Goal: Information Seeking & Learning: Find specific fact

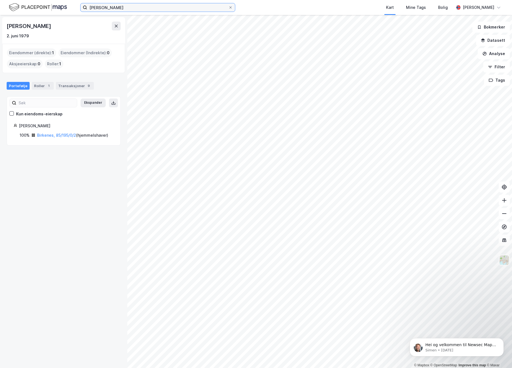
click at [151, 8] on input "[PERSON_NAME]" at bounding box center [157, 7] width 141 height 8
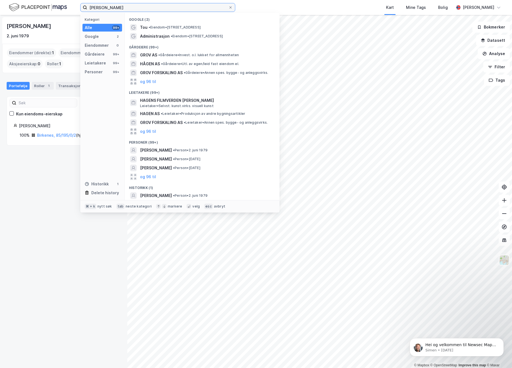
click at [151, 8] on input "[PERSON_NAME]" at bounding box center [157, 7] width 141 height 8
type input "[STREET_ADDRESS]"
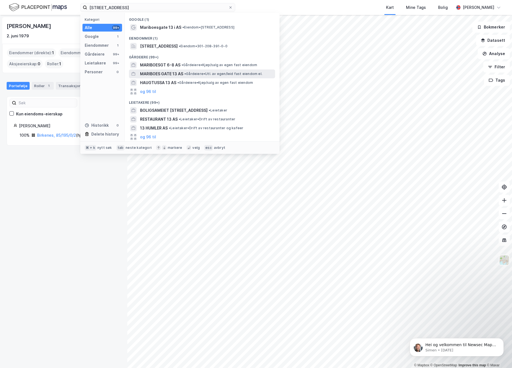
click at [162, 71] on span "MARIBOES GATE 13 AS" at bounding box center [161, 74] width 43 height 7
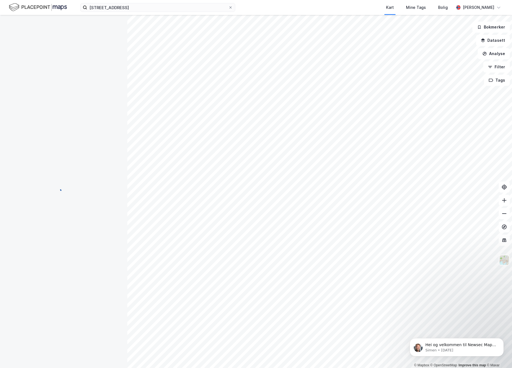
scroll to position [1, 0]
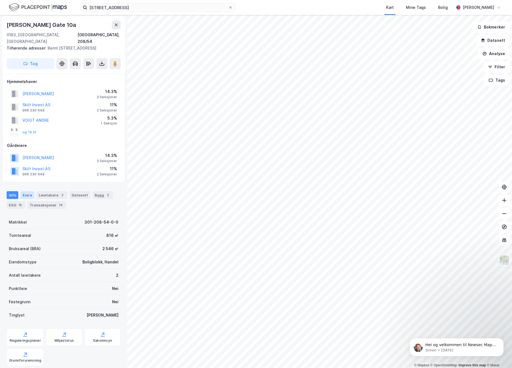
click at [28, 197] on div "Eiere" at bounding box center [27, 195] width 14 height 8
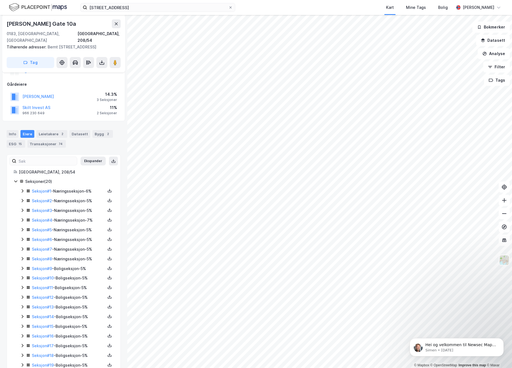
scroll to position [68, 0]
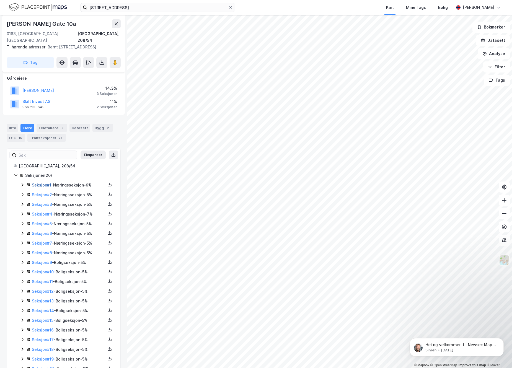
click at [41, 185] on link "Seksjon # 1" at bounding box center [41, 185] width 19 height 5
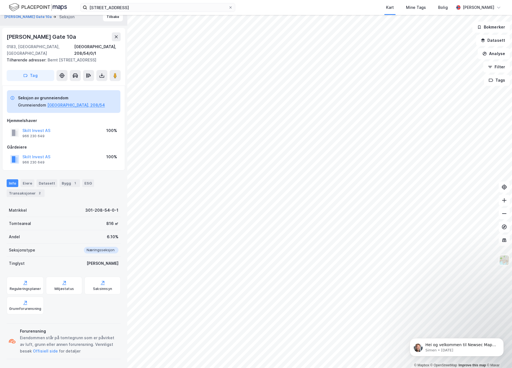
scroll to position [7, 0]
click at [0, 0] on button "Skilt Invest AS" at bounding box center [0, 0] width 0 height 0
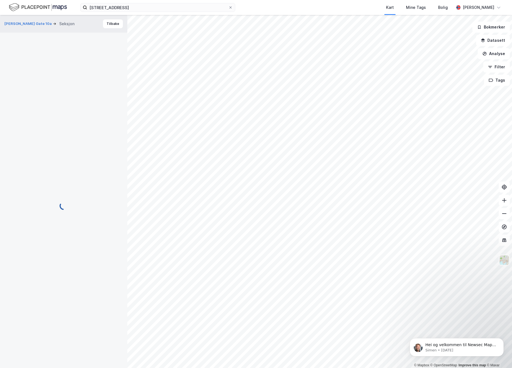
scroll to position [7, 0]
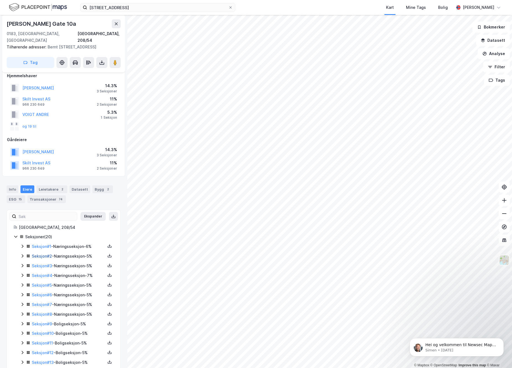
click at [34, 256] on link "Seksjon # 2" at bounding box center [42, 256] width 20 height 5
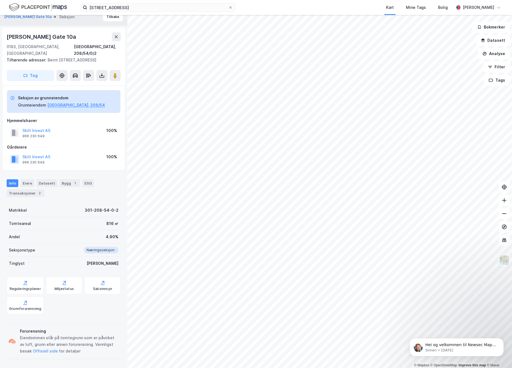
scroll to position [7, 0]
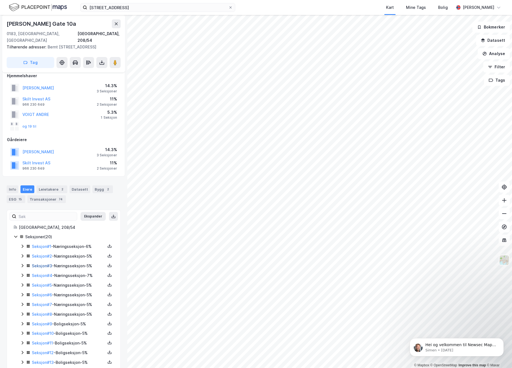
click at [40, 266] on link "Seksjon # 3" at bounding box center [42, 266] width 20 height 5
click at [61, 277] on div "Seksjon # 4 - Næringsseksjon - 7%" at bounding box center [69, 275] width 74 height 7
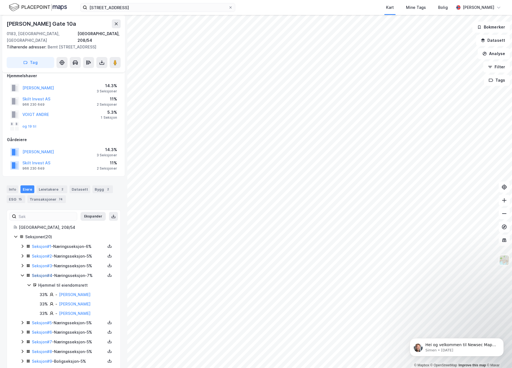
click at [40, 277] on link "Seksjon # 4" at bounding box center [42, 275] width 20 height 5
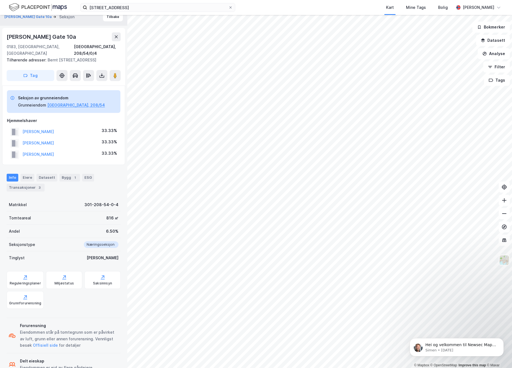
scroll to position [24, 0]
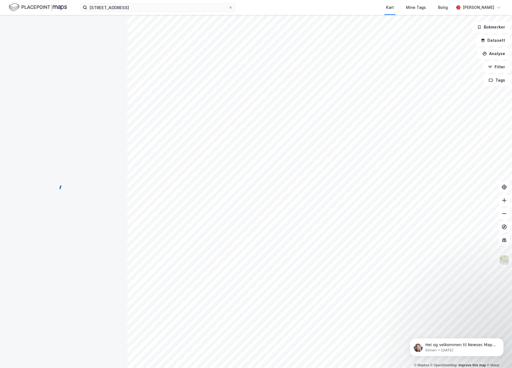
scroll to position [24, 0]
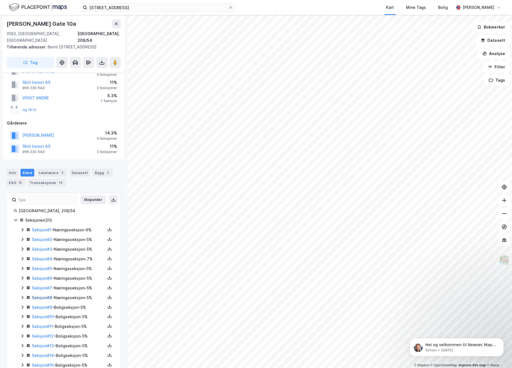
click at [42, 298] on link "Seksjon # 8" at bounding box center [42, 297] width 20 height 5
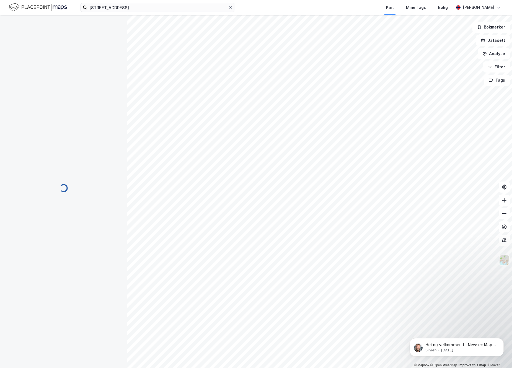
scroll to position [18, 0]
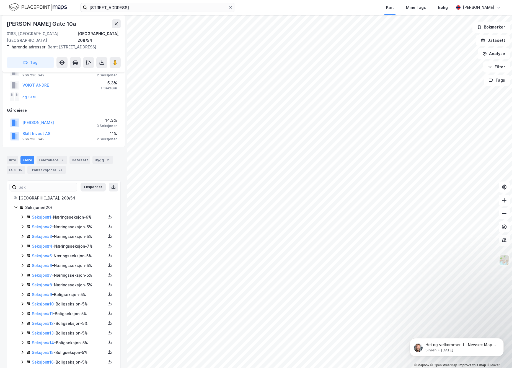
scroll to position [63, 0]
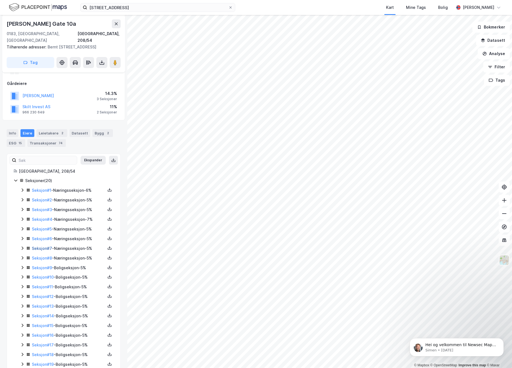
click at [45, 249] on link "Seksjon # 7" at bounding box center [42, 248] width 20 height 5
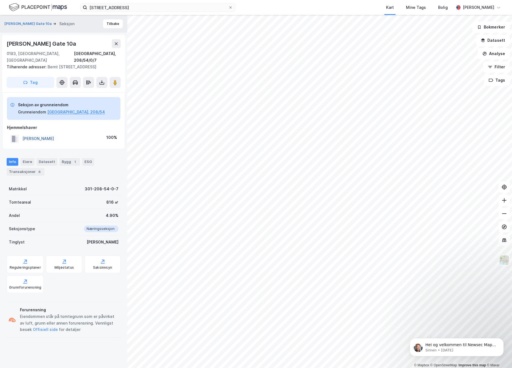
click at [0, 0] on button "[PERSON_NAME]" at bounding box center [0, 0] width 0 height 0
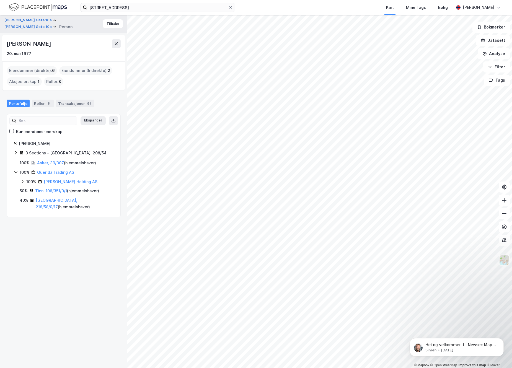
drag, startPoint x: 73, startPoint y: 44, endPoint x: 8, endPoint y: 45, distance: 65.3
click at [8, 45] on div "[PERSON_NAME]" at bounding box center [64, 43] width 114 height 9
copy div "[PERSON_NAME]"
click at [57, 269] on div "[PERSON_NAME] Gate 10a [PERSON_NAME] Gate 10a Person [PERSON_NAME] [PERSON_NAME…" at bounding box center [63, 191] width 127 height 353
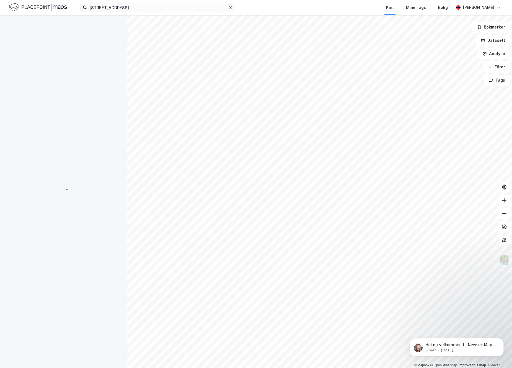
scroll to position [63, 0]
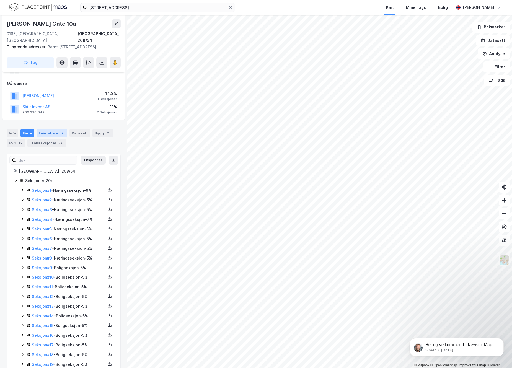
click at [51, 133] on div "Leietakere 2" at bounding box center [52, 133] width 31 height 8
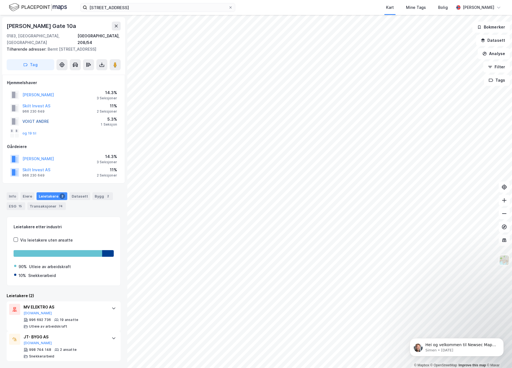
click at [0, 0] on button "VOIGT ANDRE" at bounding box center [0, 0] width 0 height 0
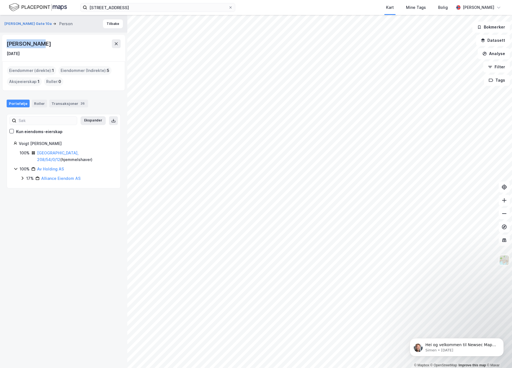
drag, startPoint x: 43, startPoint y: 46, endPoint x: 7, endPoint y: 44, distance: 36.6
click at [7, 44] on div "[PERSON_NAME]" at bounding box center [64, 43] width 114 height 9
copy div "[PERSON_NAME]"
click at [46, 154] on link "[GEOGRAPHIC_DATA], 208/54/0/12" at bounding box center [58, 156] width 42 height 11
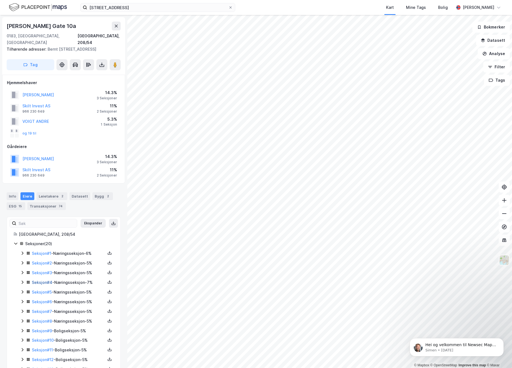
click at [38, 283] on link "Seksjon # 4" at bounding box center [42, 282] width 20 height 5
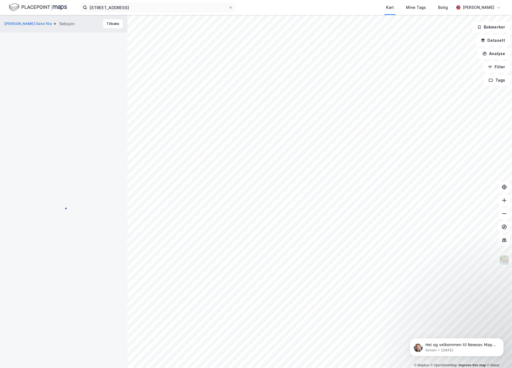
scroll to position [24, 0]
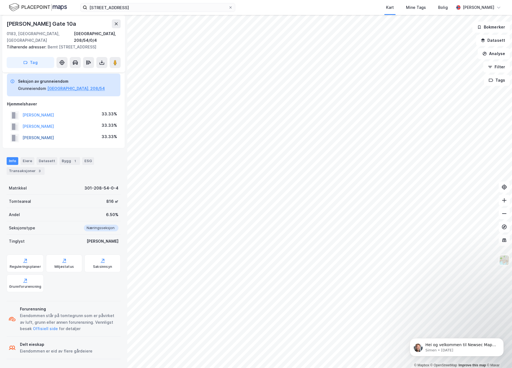
click at [0, 0] on button "[PERSON_NAME]" at bounding box center [0, 0] width 0 height 0
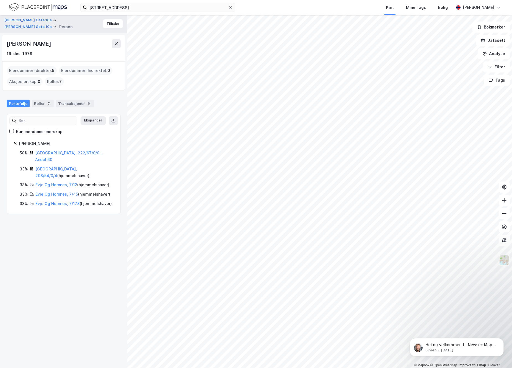
click at [46, 259] on div "[PERSON_NAME] Gate 10a [PERSON_NAME] Gate 10a Person [PERSON_NAME][GEOGRAPHIC_D…" at bounding box center [63, 191] width 127 height 353
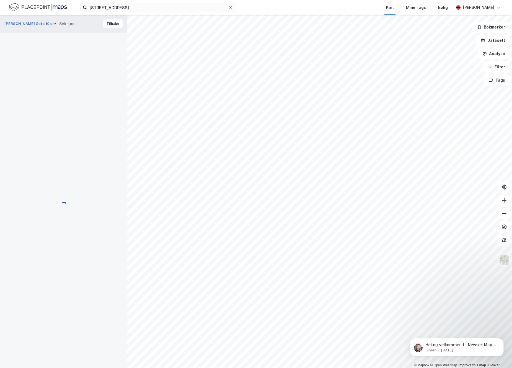
scroll to position [24, 0]
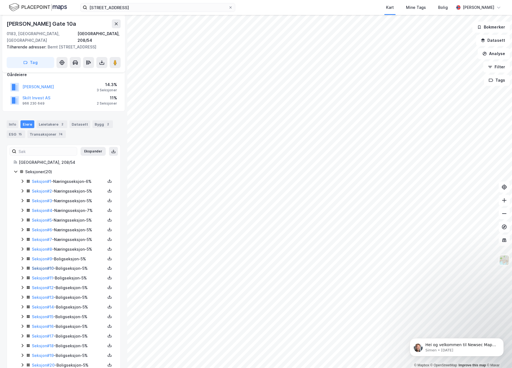
scroll to position [65, 0]
